Goal: Task Accomplishment & Management: Complete application form

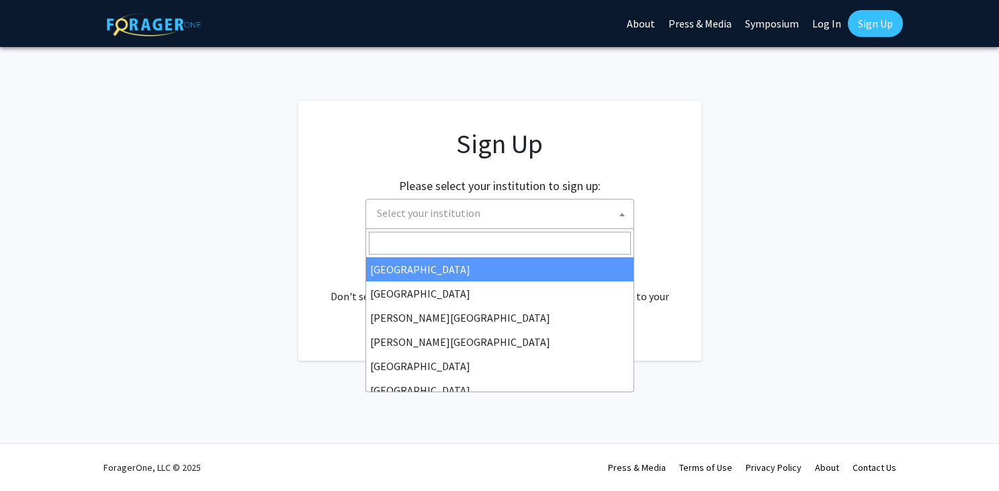
click at [509, 219] on span "Select your institution" at bounding box center [503, 214] width 262 height 28
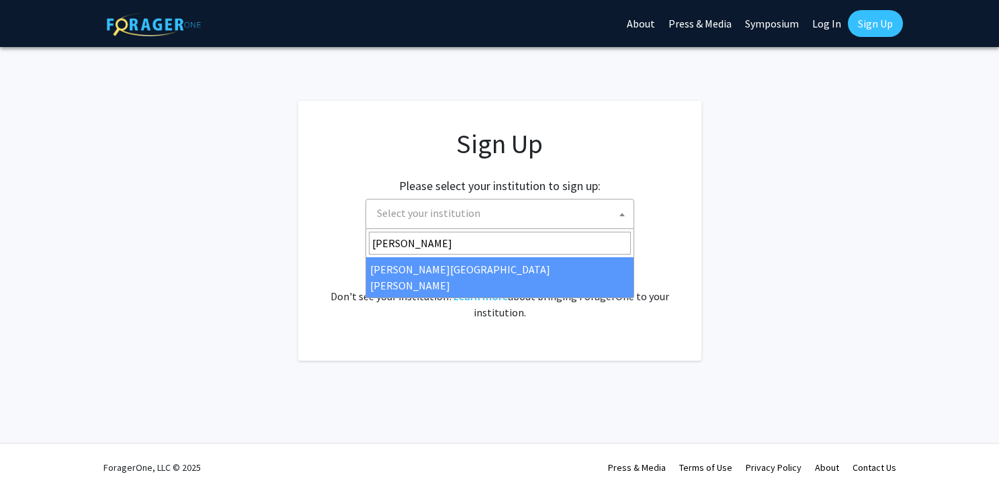
type input "[PERSON_NAME]"
select select "1"
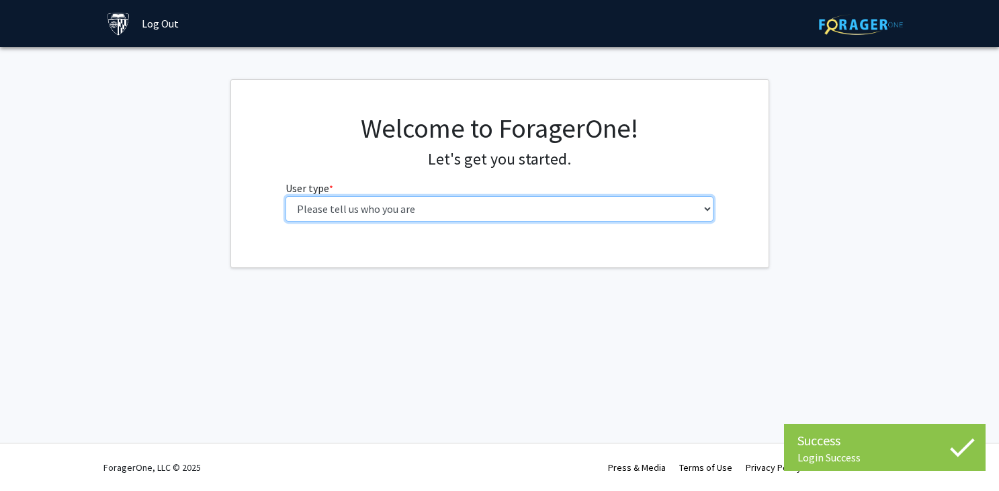
click at [573, 210] on select "Please tell us who you are Undergraduate Student Master's Student Doctoral Cand…" at bounding box center [500, 209] width 428 height 26
select select "2: masters"
click at [286, 196] on select "Please tell us who you are Undergraduate Student Master's Student Doctoral Cand…" at bounding box center [500, 209] width 428 height 26
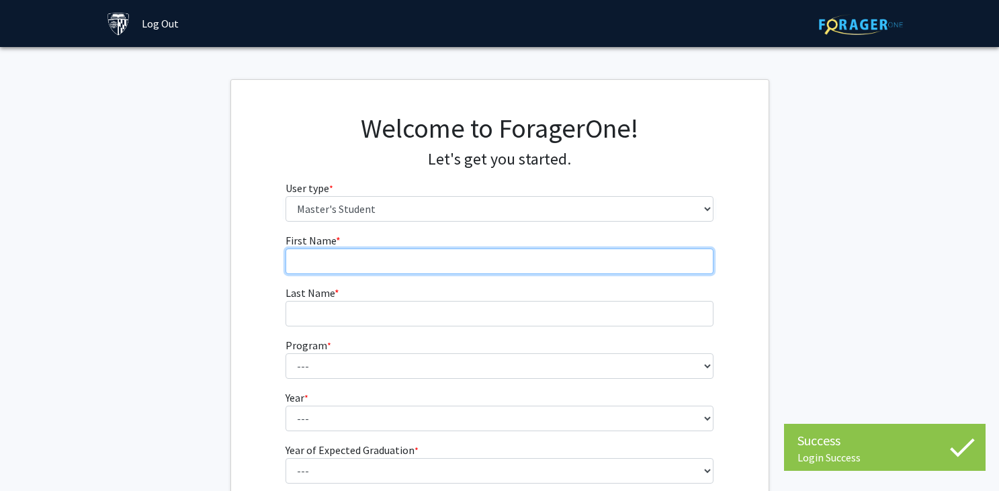
click at [525, 257] on input "First Name * required" at bounding box center [500, 262] width 428 height 26
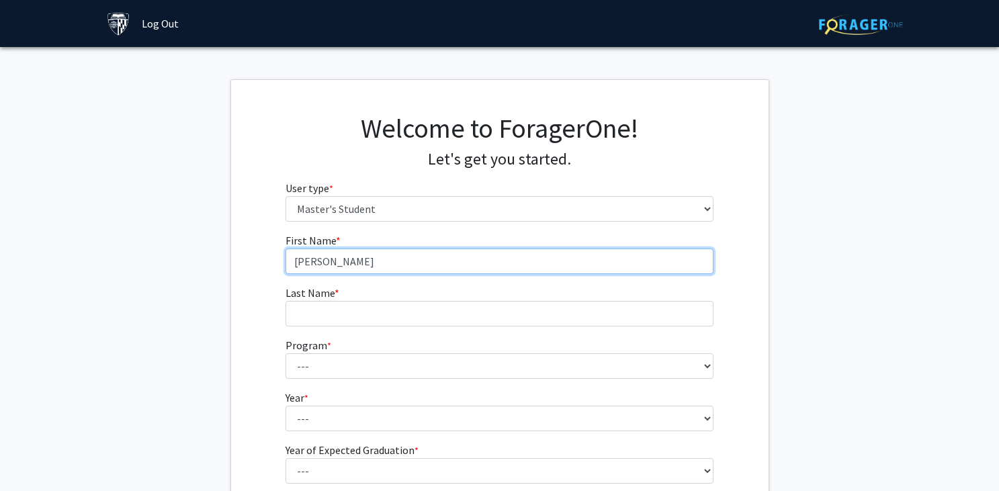
type input "[PERSON_NAME]"
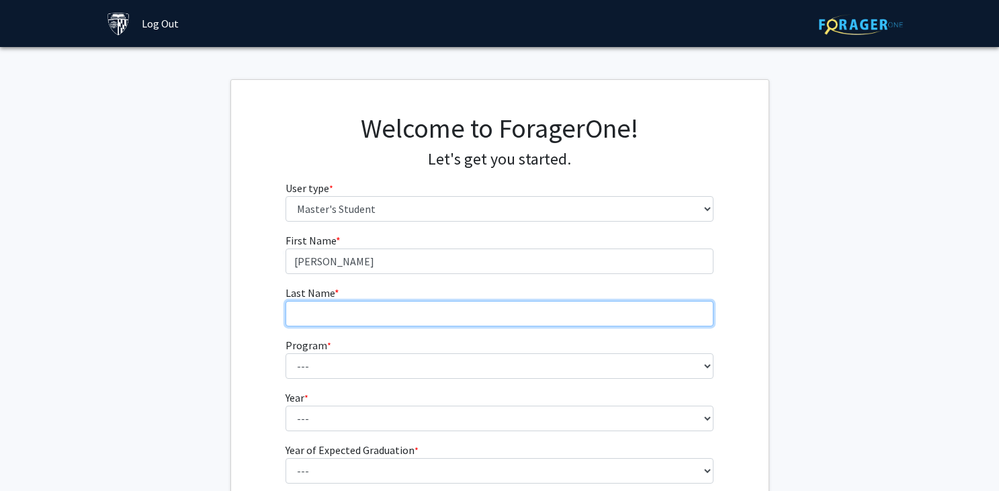
click at [362, 318] on input "Last Name * required" at bounding box center [500, 314] width 428 height 26
type input "Barbati"
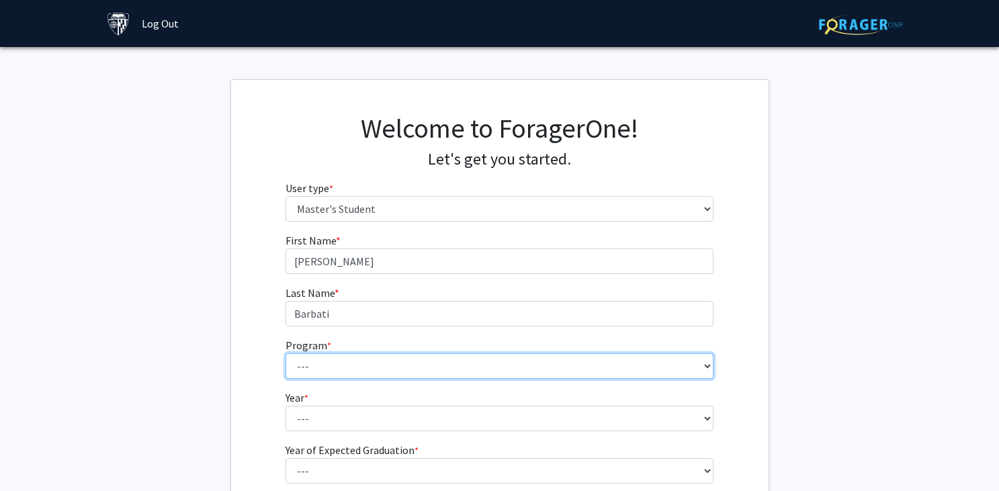
click at [383, 362] on select "--- Anatomy Education Applied and Computational Mathematics Applied Biomedical …" at bounding box center [500, 366] width 428 height 26
select select "106: 101"
click at [286, 353] on select "--- Anatomy Education Applied and Computational Mathematics Applied Biomedical …" at bounding box center [500, 366] width 428 height 26
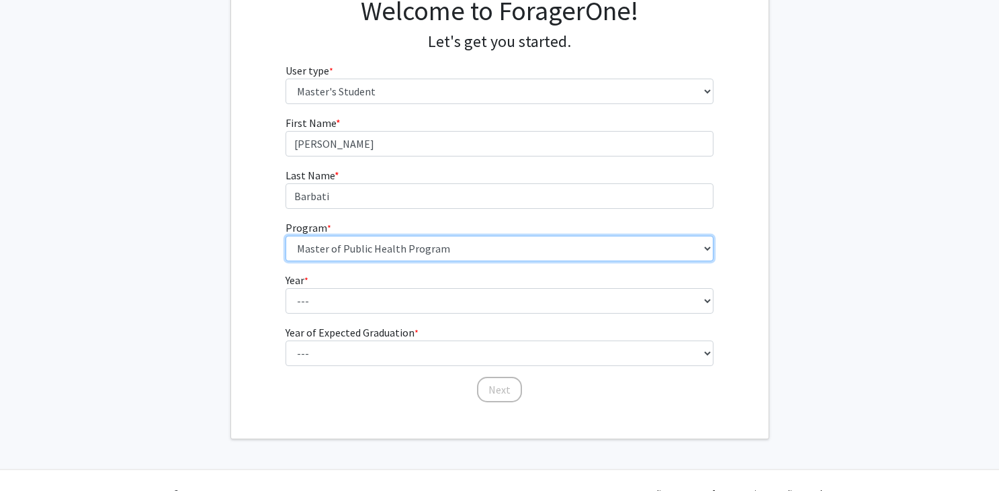
scroll to position [144, 0]
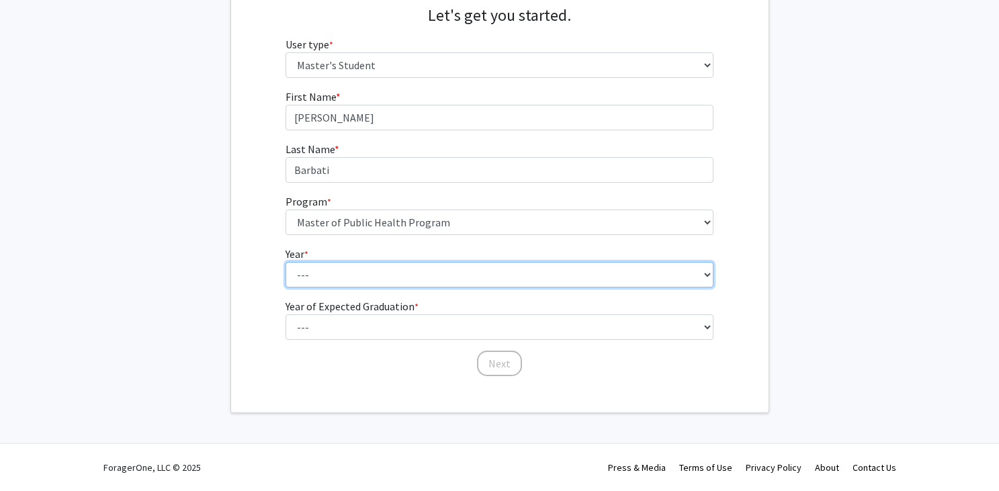
click at [324, 266] on select "--- First Year Second Year" at bounding box center [500, 275] width 428 height 26
select select "1: first_year"
click at [286, 262] on select "--- First Year Second Year" at bounding box center [500, 275] width 428 height 26
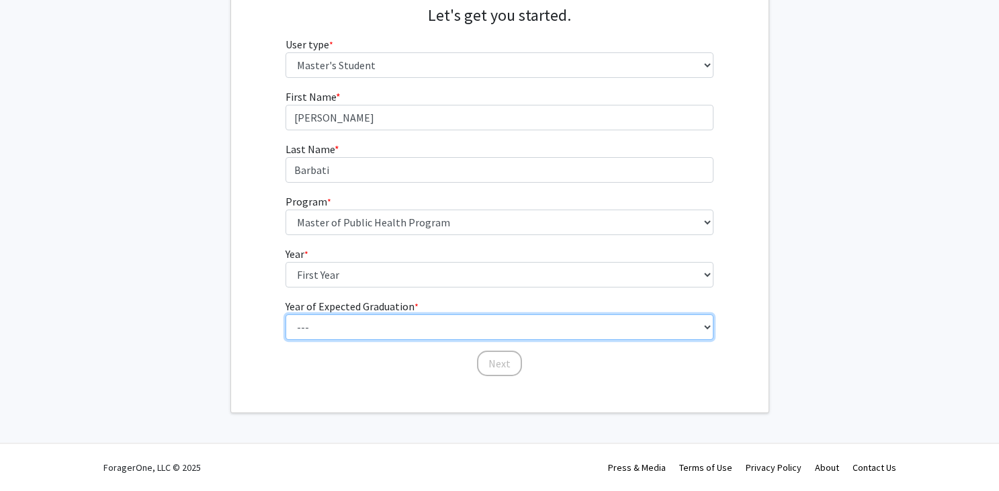
click at [335, 322] on select "--- 2025 2026 2027 2028 2029 2030 2031 2032 2033 2034" at bounding box center [500, 327] width 428 height 26
select select "2: 2026"
click at [286, 314] on select "--- 2025 2026 2027 2028 2029 2030 2031 2032 2033 2034" at bounding box center [500, 327] width 428 height 26
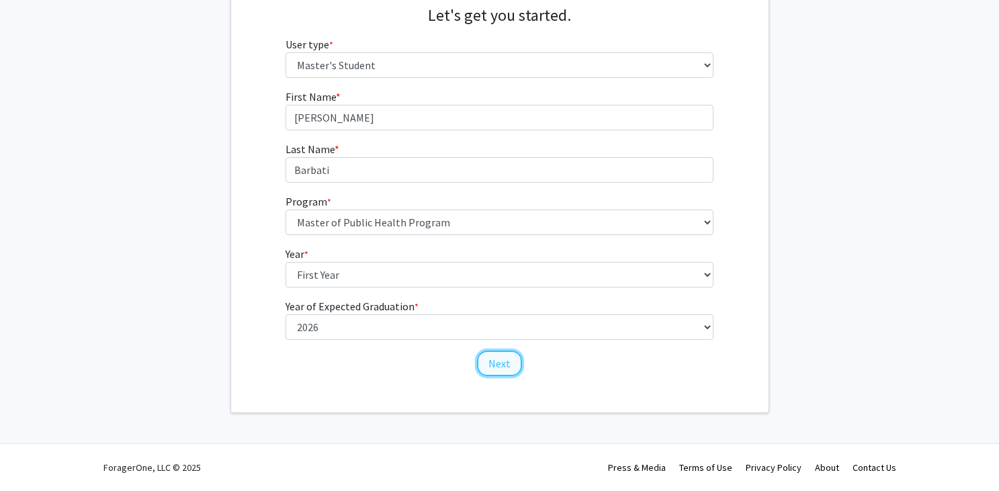
click at [500, 364] on button "Next" at bounding box center [499, 364] width 45 height 26
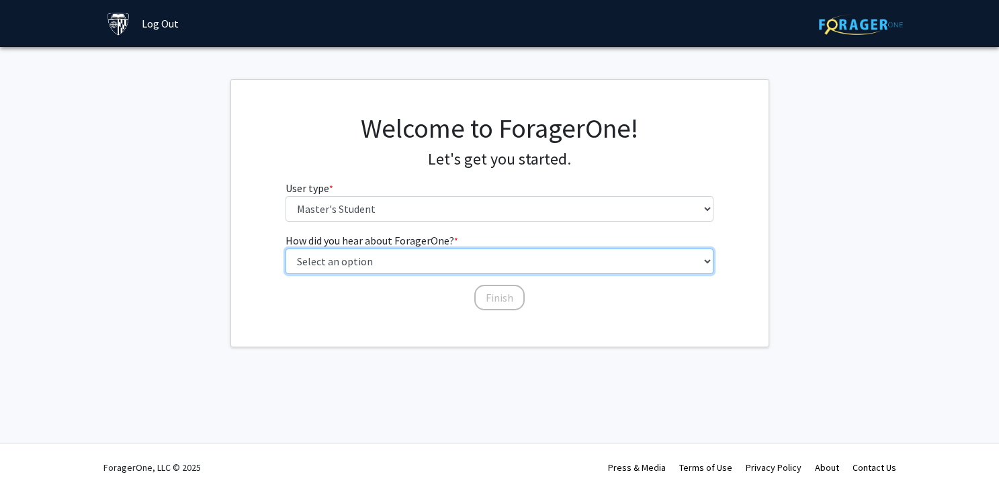
click at [368, 267] on select "Select an option Peer/student recommendation Faculty/staff recommendation Unive…" at bounding box center [500, 262] width 428 height 26
click at [286, 249] on select "Select an option Peer/student recommendation Faculty/staff recommendation Unive…" at bounding box center [500, 262] width 428 height 26
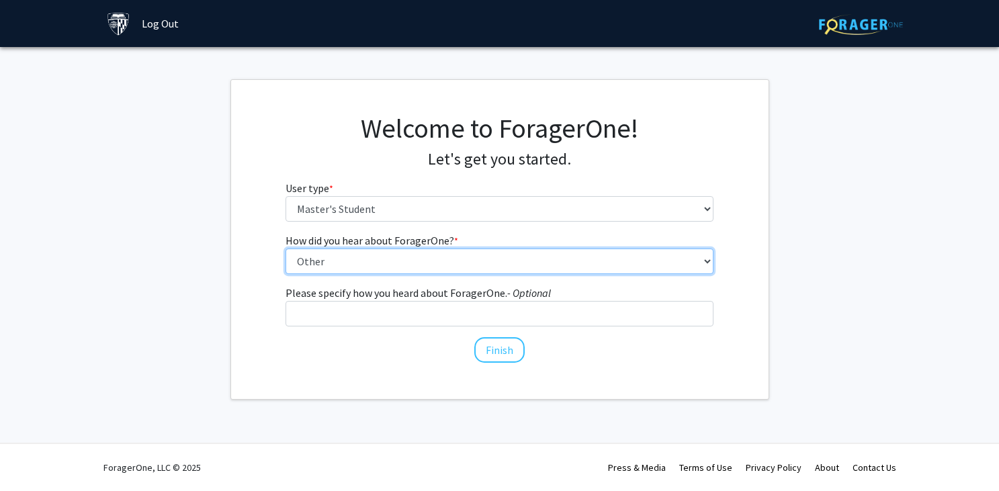
click at [417, 255] on select "Select an option Peer/student recommendation Faculty/staff recommendation Unive…" at bounding box center [500, 262] width 428 height 26
select select "3: university_website"
click at [286, 249] on select "Select an option Peer/student recommendation Faculty/staff recommendation Unive…" at bounding box center [500, 262] width 428 height 26
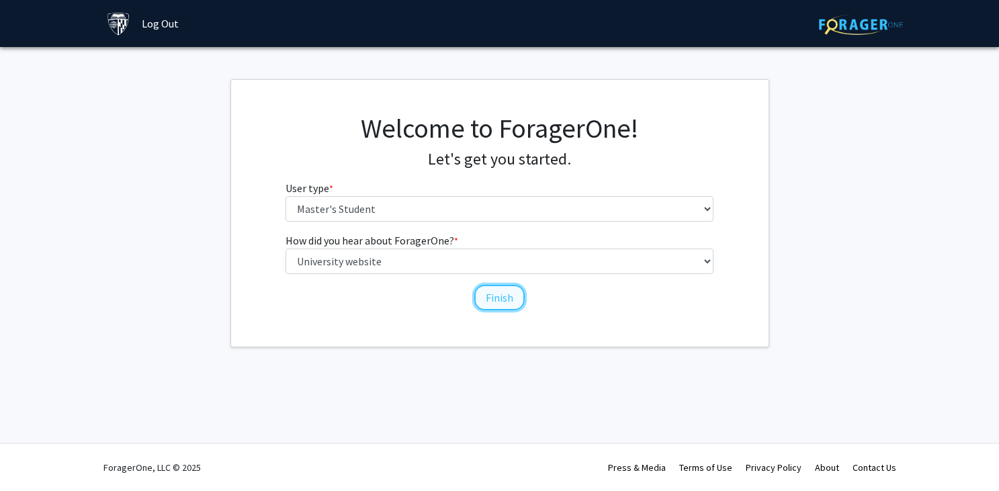
click at [486, 291] on button "Finish" at bounding box center [499, 298] width 50 height 26
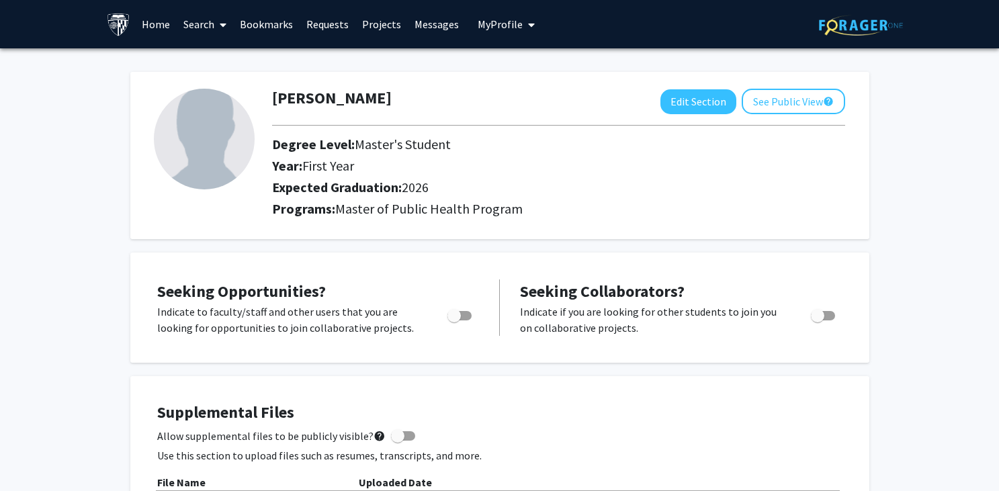
click at [123, 25] on img at bounding box center [119, 25] width 24 height 24
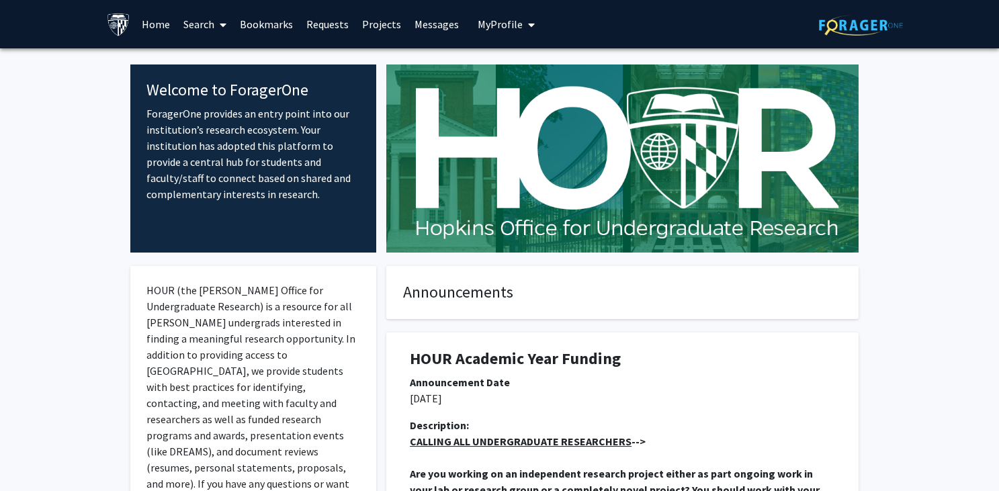
click at [202, 28] on link "Search" at bounding box center [205, 24] width 56 height 47
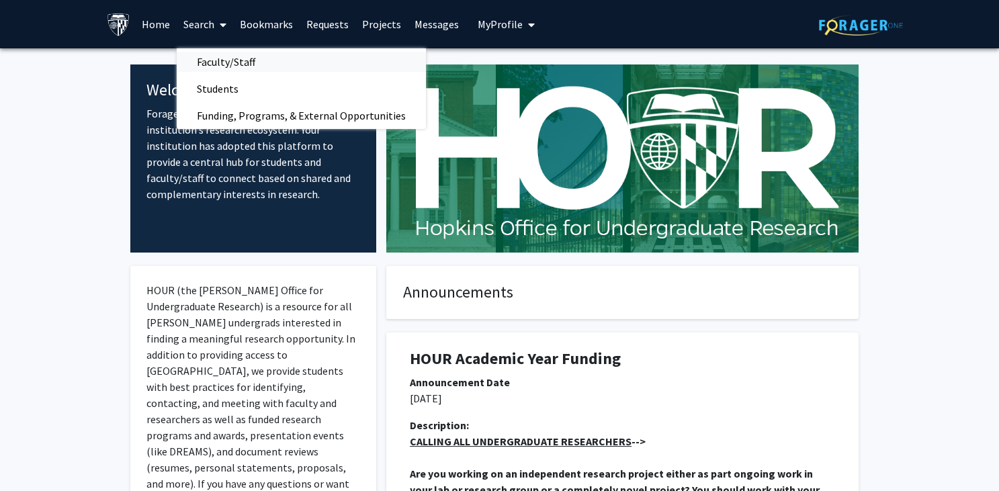
click at [223, 67] on span "Faculty/Staff" at bounding box center [226, 61] width 99 height 27
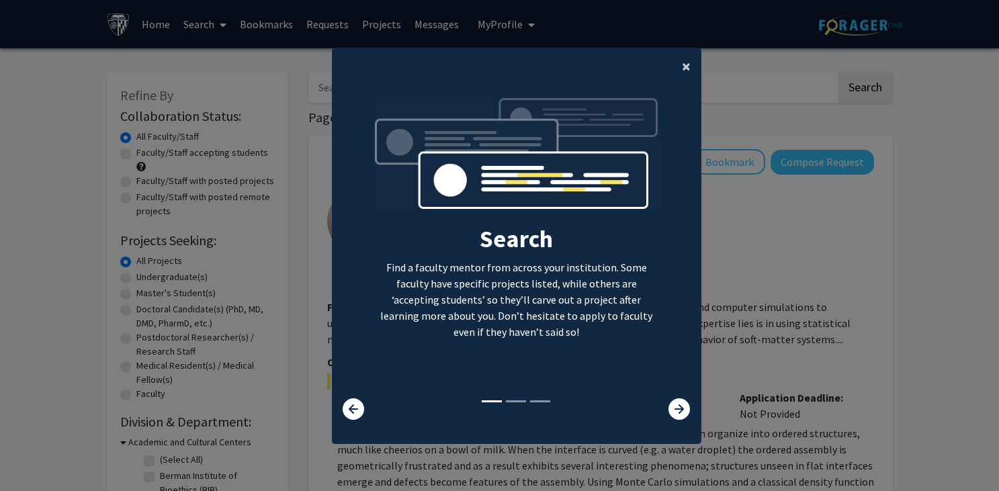
click at [689, 71] on span "×" at bounding box center [686, 66] width 9 height 21
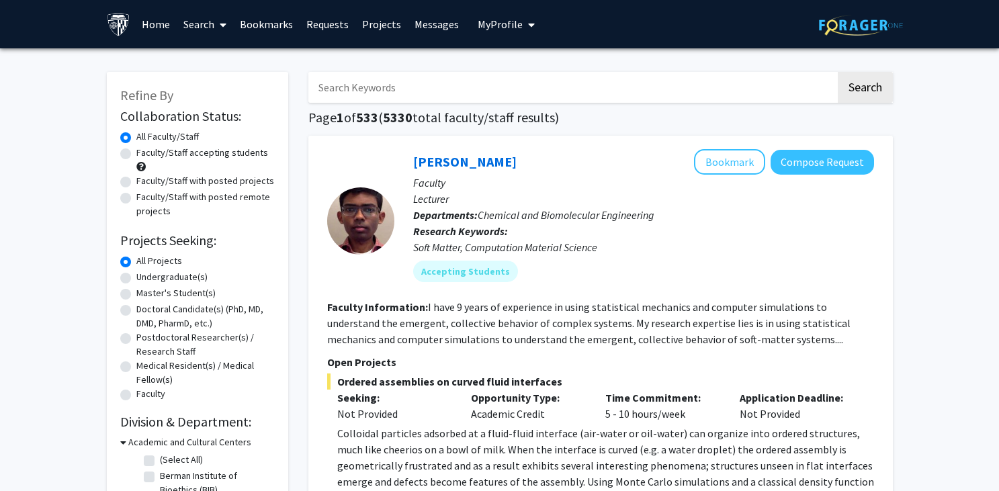
click at [200, 26] on link "Search" at bounding box center [205, 24] width 56 height 47
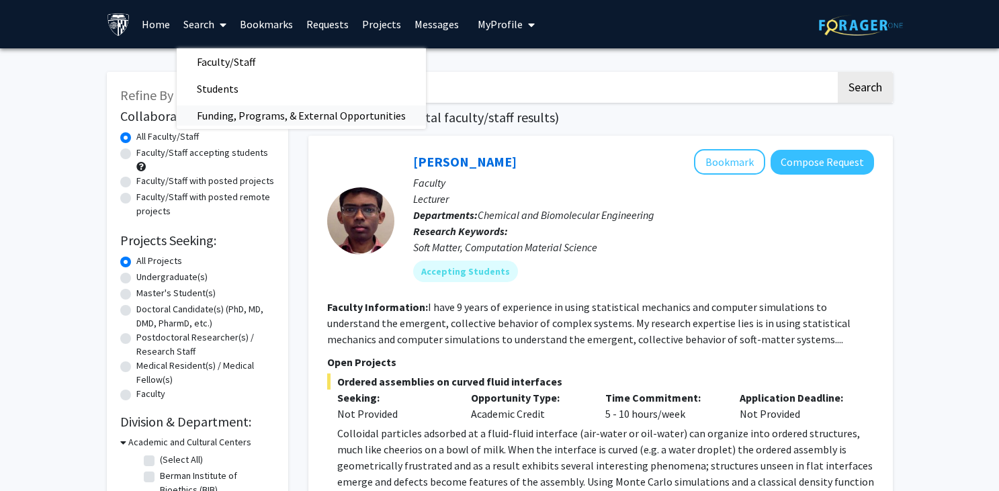
click at [252, 116] on span "Funding, Programs, & External Opportunities" at bounding box center [301, 115] width 249 height 27
